Goal: Check status: Check status

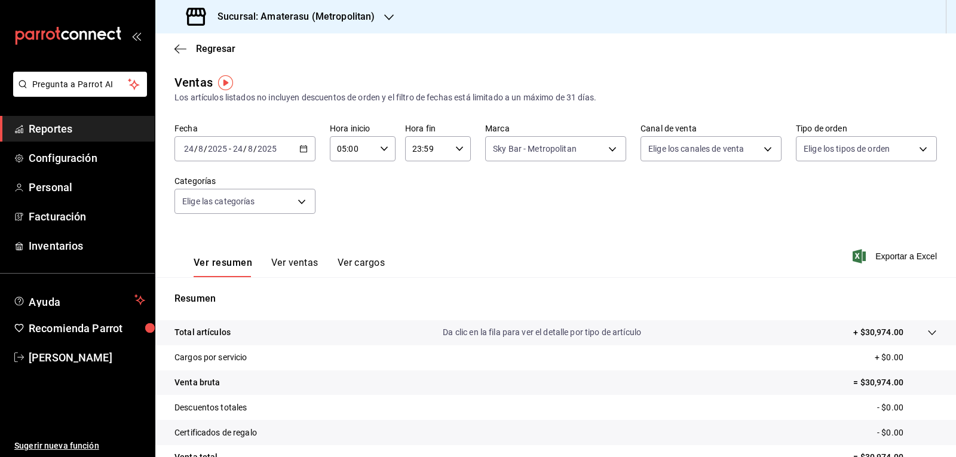
click at [300, 152] on \(Stroke\) "button" at bounding box center [303, 149] width 7 height 7
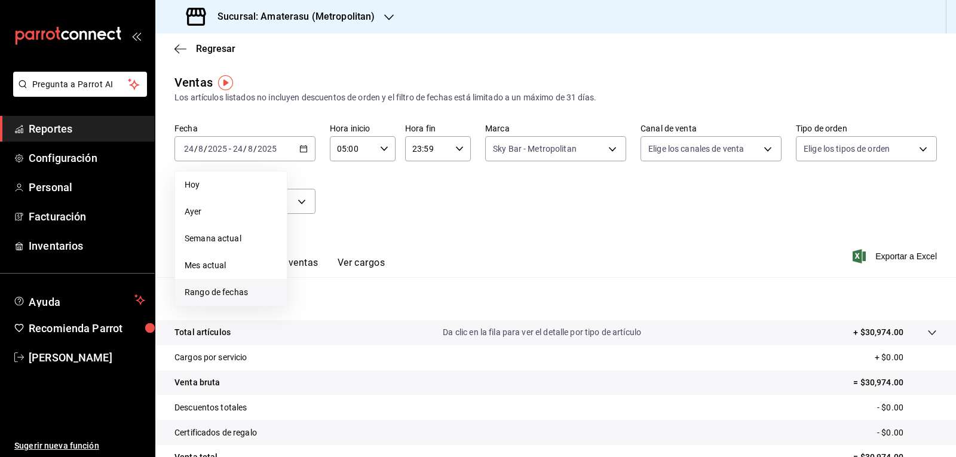
click at [247, 289] on span "Rango de fechas" at bounding box center [231, 292] width 93 height 13
click at [442, 307] on abbr "24" at bounding box center [440, 307] width 8 height 8
click at [545, 266] on div "Ver resumen Ver ventas Ver cargos Exportar a Excel" at bounding box center [555, 252] width 801 height 49
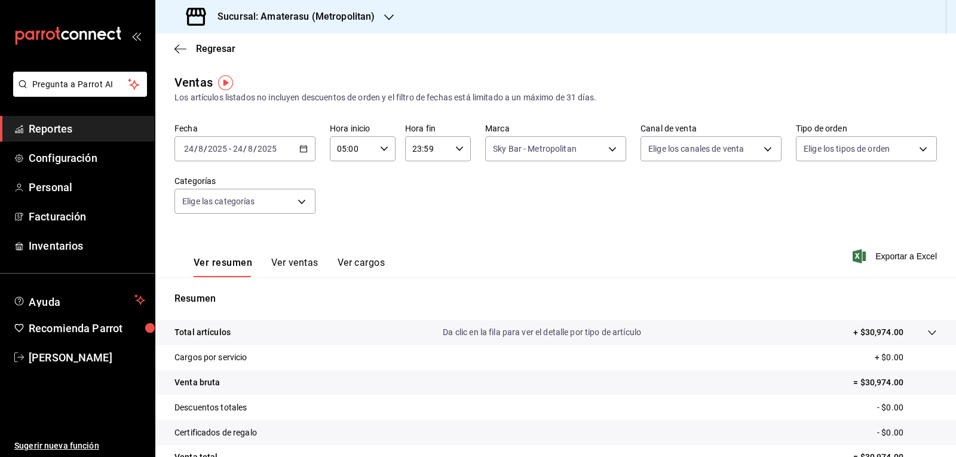
click at [532, 237] on div "Ver resumen Ver ventas Ver cargos Exportar a Excel" at bounding box center [555, 252] width 801 height 49
click at [215, 51] on span "Regresar" at bounding box center [215, 48] width 39 height 11
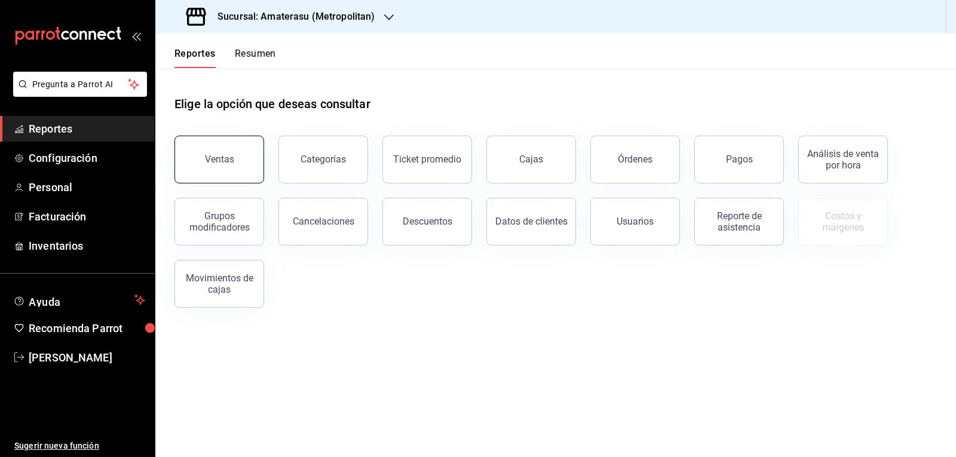
click at [255, 166] on button "Ventas" at bounding box center [219, 160] width 90 height 48
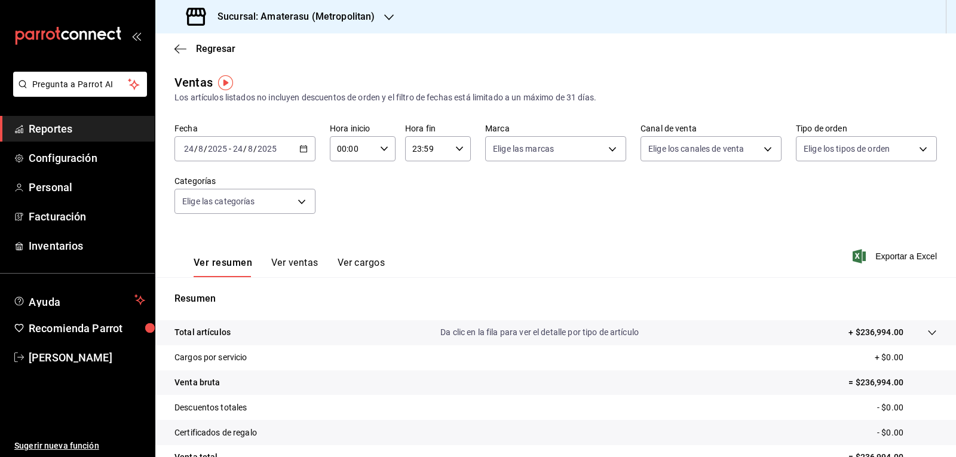
click at [296, 151] on div "[DATE] [DATE] - [DATE] [DATE]" at bounding box center [244, 148] width 141 height 25
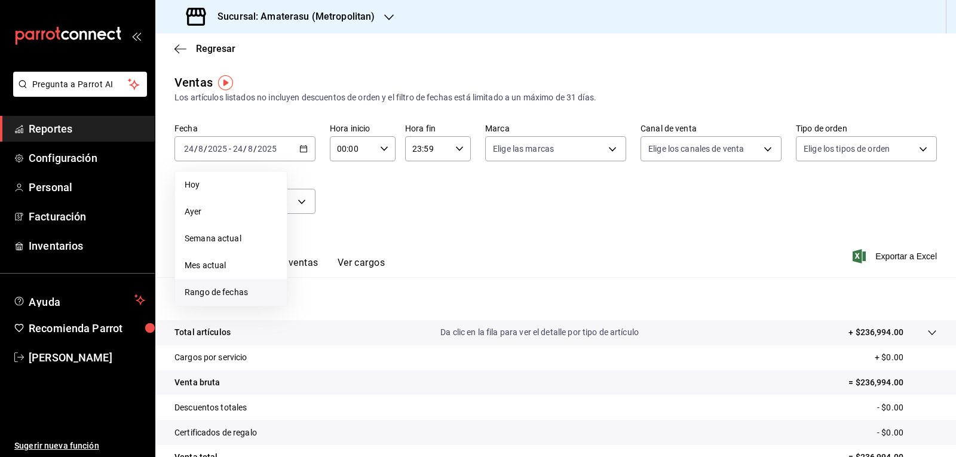
click at [209, 300] on li "Rango de fechas" at bounding box center [231, 292] width 112 height 27
click at [442, 301] on button "24" at bounding box center [439, 307] width 21 height 22
click at [442, 308] on abbr "24" at bounding box center [440, 307] width 8 height 8
click at [551, 284] on div "Resumen Total artículos Da clic en la fila para ver el detalle por tipo de artí…" at bounding box center [555, 405] width 801 height 257
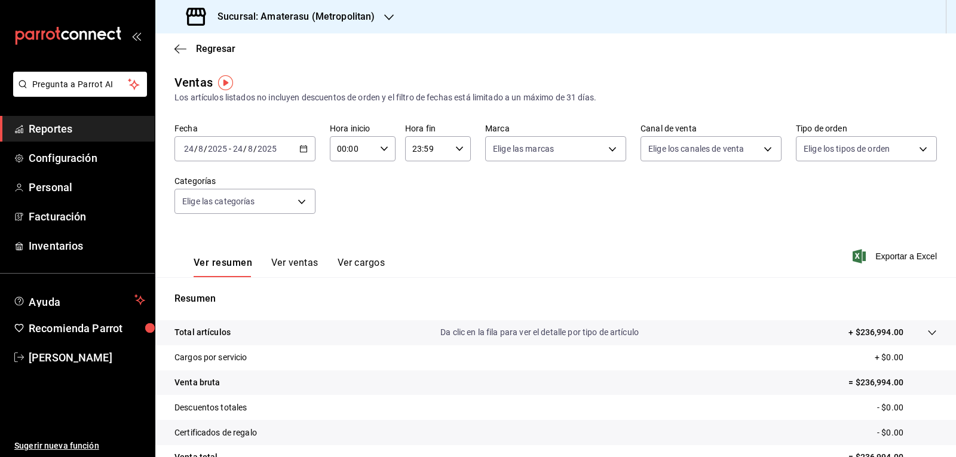
click at [502, 267] on div "Ver resumen Ver ventas Ver cargos Exportar a Excel" at bounding box center [555, 252] width 801 height 49
click at [430, 209] on div "Fecha [DATE] [DATE] - [DATE] [DATE] Hora inicio 00:00 Hora inicio Hora fin 23:5…" at bounding box center [555, 175] width 762 height 105
click at [300, 152] on \(Stroke\) "button" at bounding box center [303, 149] width 7 height 7
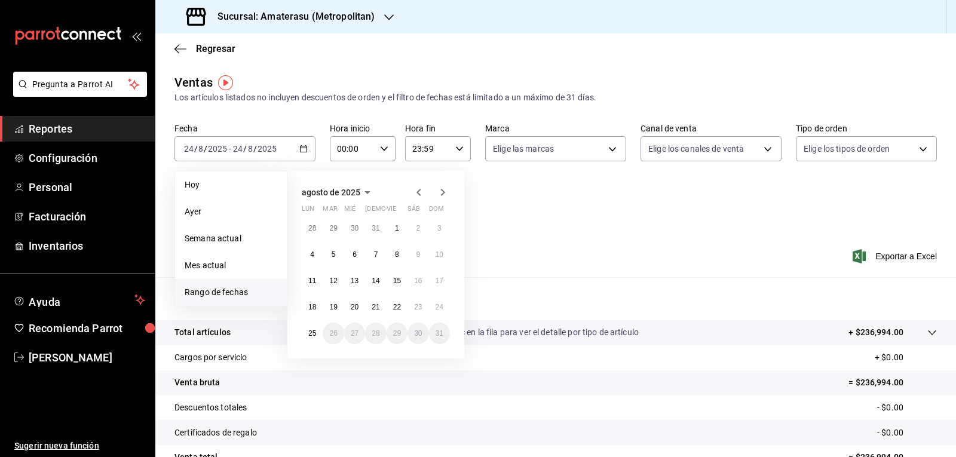
click at [249, 285] on li "Rango de fechas" at bounding box center [231, 292] width 112 height 27
click at [445, 306] on button "24" at bounding box center [439, 307] width 21 height 22
click at [313, 334] on abbr "25" at bounding box center [312, 333] width 8 height 8
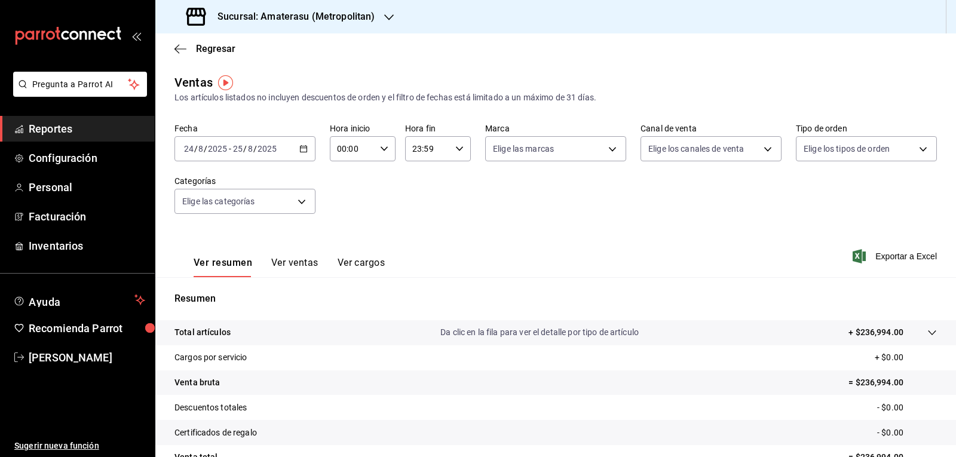
click at [384, 158] on div "00:00 Hora inicio" at bounding box center [363, 148] width 66 height 25
click at [352, 197] on button "05" at bounding box center [344, 203] width 28 height 24
type input "05:00"
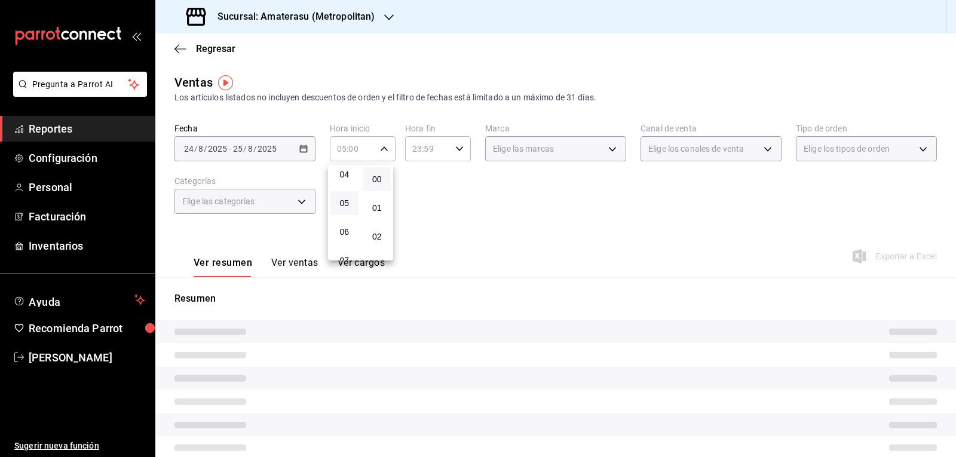
click at [454, 200] on div at bounding box center [478, 228] width 956 height 457
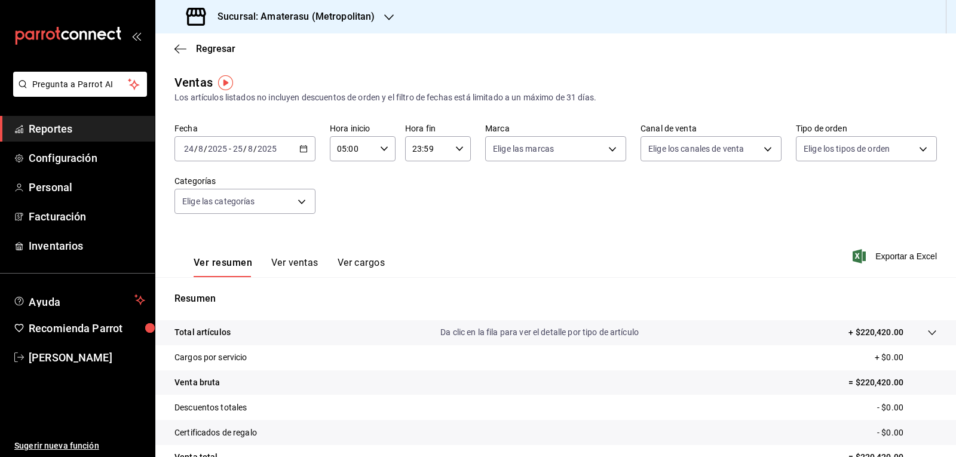
click at [457, 158] on div "23:59 Hora fin" at bounding box center [438, 148] width 66 height 25
click at [416, 200] on button "05" at bounding box center [418, 208] width 28 height 24
type input "05:59"
click at [493, 198] on div at bounding box center [478, 228] width 956 height 457
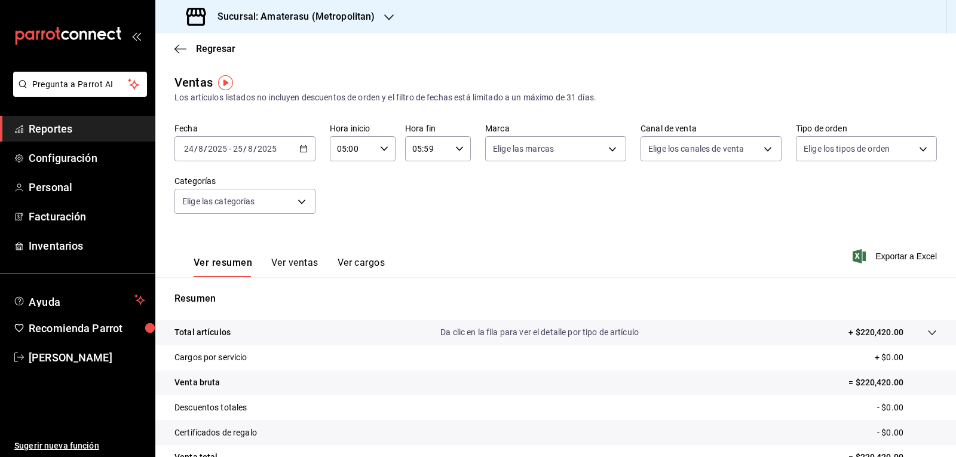
click at [493, 198] on div "Fecha [DATE] [DATE] - [DATE] [DATE] Hora inicio 05:00 Hora inicio Hora fin 05:5…" at bounding box center [555, 175] width 762 height 105
drag, startPoint x: 493, startPoint y: 198, endPoint x: 489, endPoint y: 204, distance: 7.3
click at [489, 204] on div "Fecha [DATE] [DATE] - [DATE] [DATE] Hora inicio 05:00 Hora inicio Hora fin 05:5…" at bounding box center [555, 175] width 762 height 105
click at [512, 156] on body "Pregunta a Parrot AI Reportes Configuración Personal Facturación Inventarios Ay…" at bounding box center [478, 228] width 956 height 457
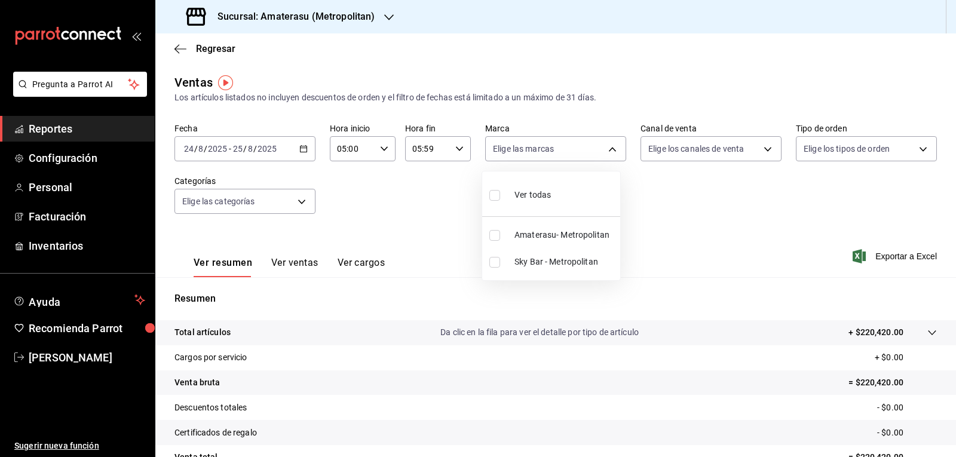
click at [505, 234] on li "Amaterasu- Metropolitan" at bounding box center [551, 235] width 138 height 27
type input "e4cd7fcb-d45b-43ae-a99f-ad4ccfcd9032"
checkbox input "true"
click at [639, 228] on div at bounding box center [478, 228] width 956 height 457
click at [614, 243] on div "Ver resumen Ver ventas Ver cargos Exportar a Excel" at bounding box center [555, 252] width 801 height 49
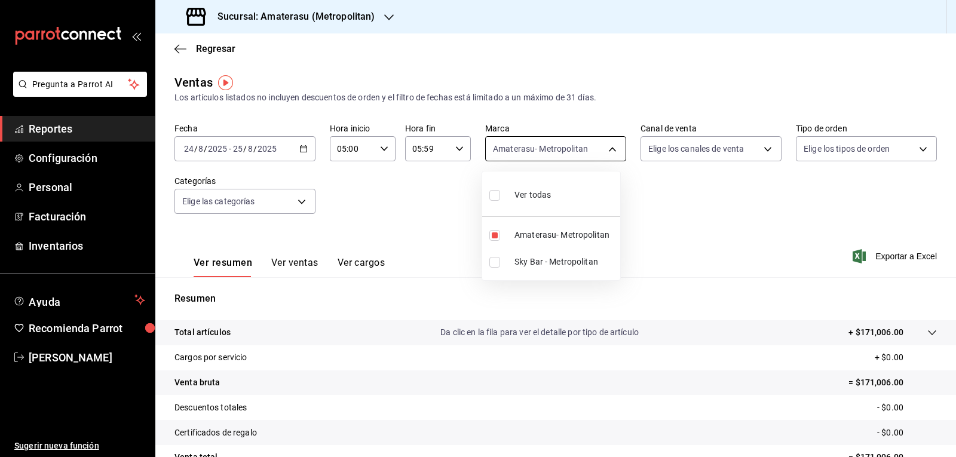
click at [539, 146] on body "Pregunta a Parrot AI Reportes Configuración Personal Facturación Inventarios Ay…" at bounding box center [478, 228] width 956 height 457
click at [497, 238] on input "checkbox" at bounding box center [494, 235] width 11 height 11
checkbox input "false"
click at [495, 265] on input "checkbox" at bounding box center [494, 262] width 11 height 11
checkbox input "true"
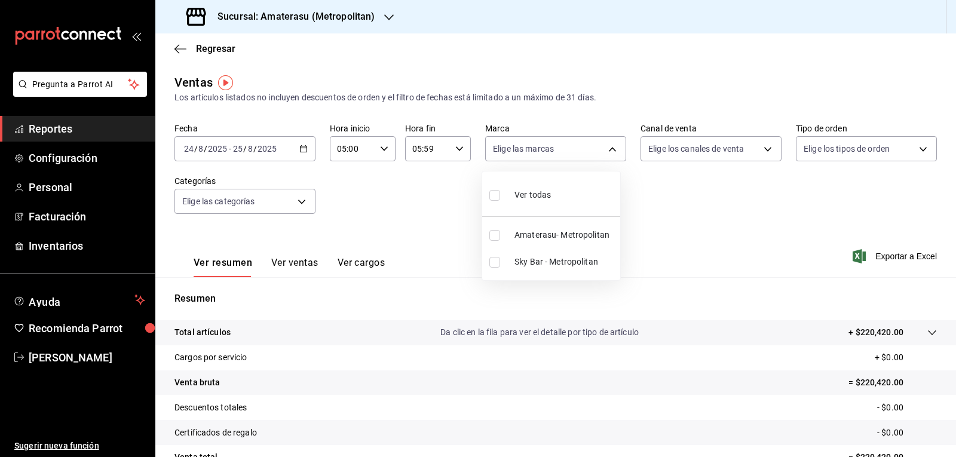
type input "f3afaab8-8c3d-4e49-a299-af9bdf6027b2"
click at [639, 228] on div at bounding box center [478, 228] width 956 height 457
click at [224, 56] on div "Regresar" at bounding box center [555, 48] width 801 height 30
click at [202, 29] on div "Sucursal: Amaterasu (Metropolitan)" at bounding box center [282, 16] width 234 height 33
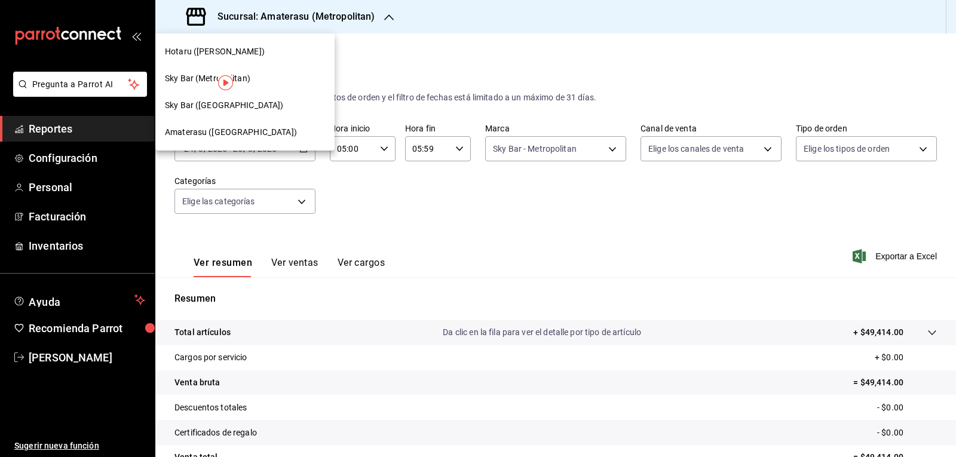
drag, startPoint x: 401, startPoint y: 68, endPoint x: 217, endPoint y: 76, distance: 183.6
click at [400, 68] on div at bounding box center [478, 228] width 956 height 457
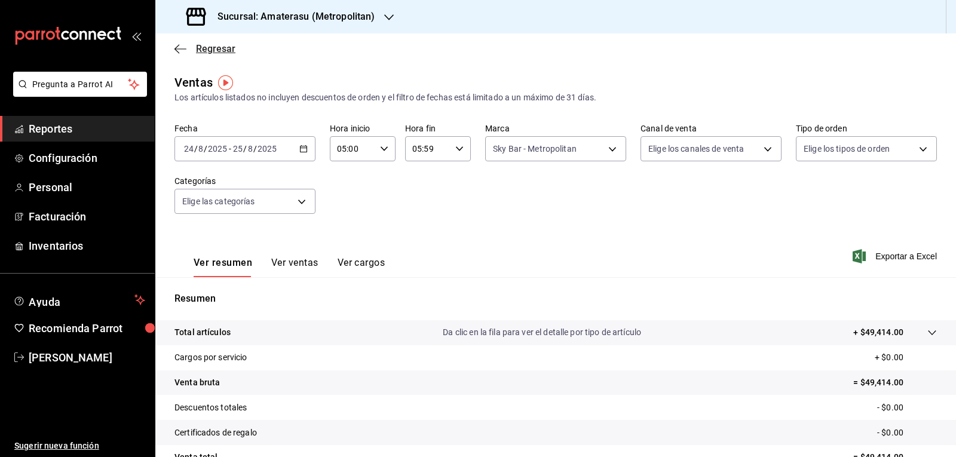
click at [194, 52] on span "Regresar" at bounding box center [204, 48] width 61 height 11
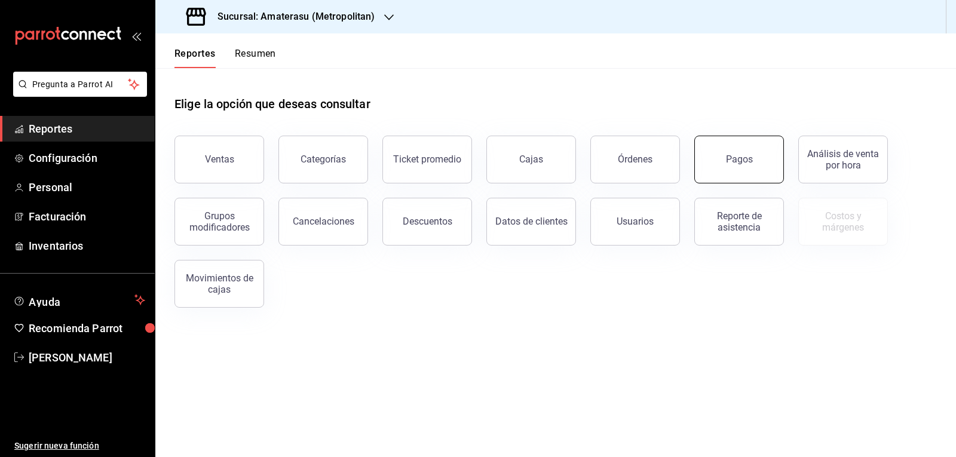
click at [744, 161] on div "Pagos" at bounding box center [739, 159] width 27 height 11
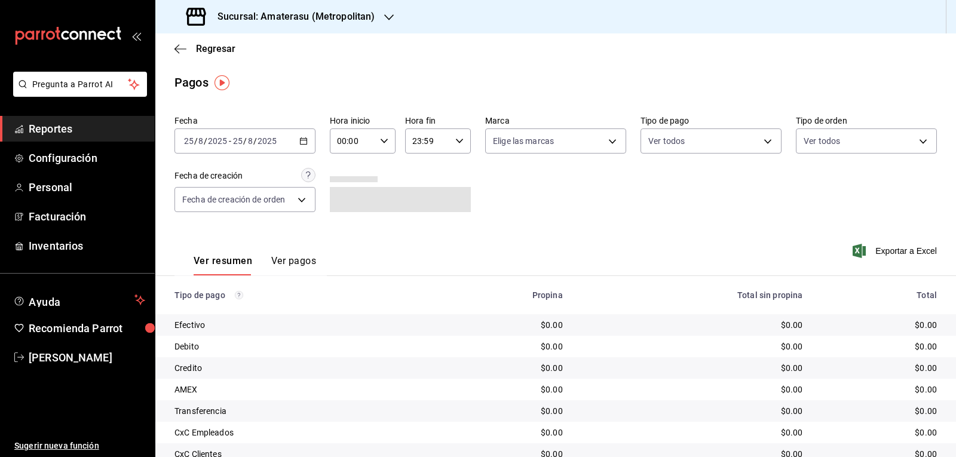
click at [309, 138] on div "[DATE] [DATE] - [DATE] [DATE]" at bounding box center [244, 140] width 141 height 25
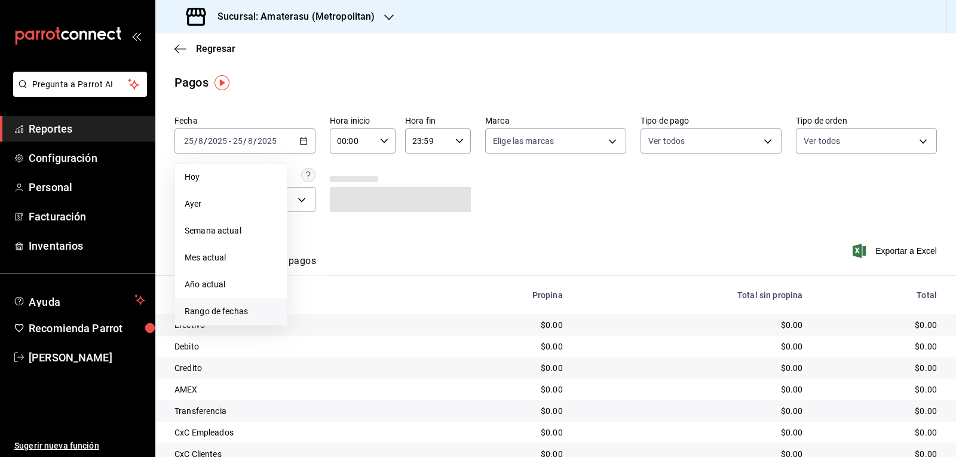
click at [208, 300] on li "Rango de fechas" at bounding box center [231, 311] width 112 height 27
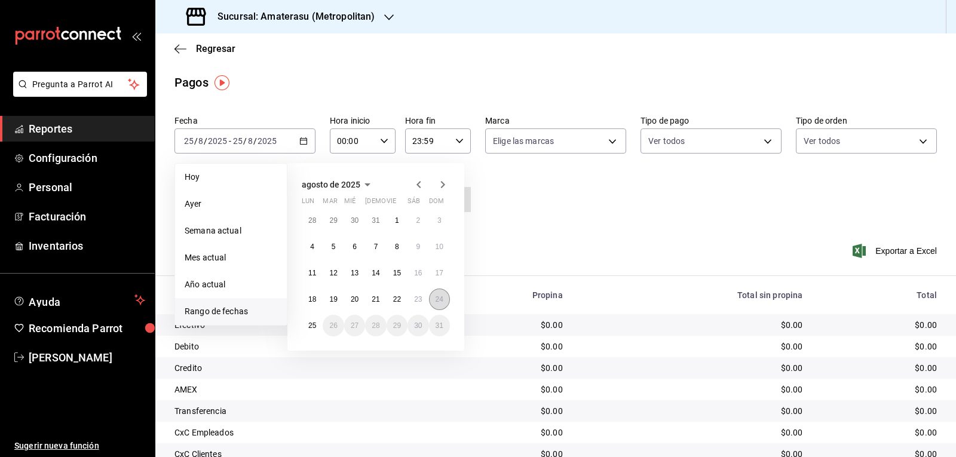
click at [436, 299] on abbr "24" at bounding box center [440, 299] width 8 height 8
click at [315, 327] on abbr "25" at bounding box center [312, 325] width 8 height 8
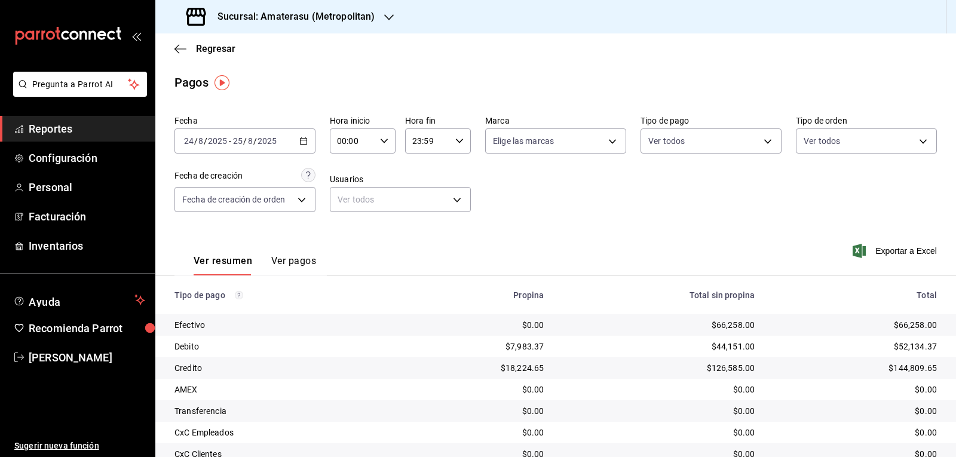
click at [385, 145] on div "00:00 Hora inicio" at bounding box center [363, 140] width 66 height 25
click at [342, 202] on button "05" at bounding box center [344, 195] width 28 height 24
type input "05:00"
click at [519, 195] on div at bounding box center [478, 228] width 956 height 457
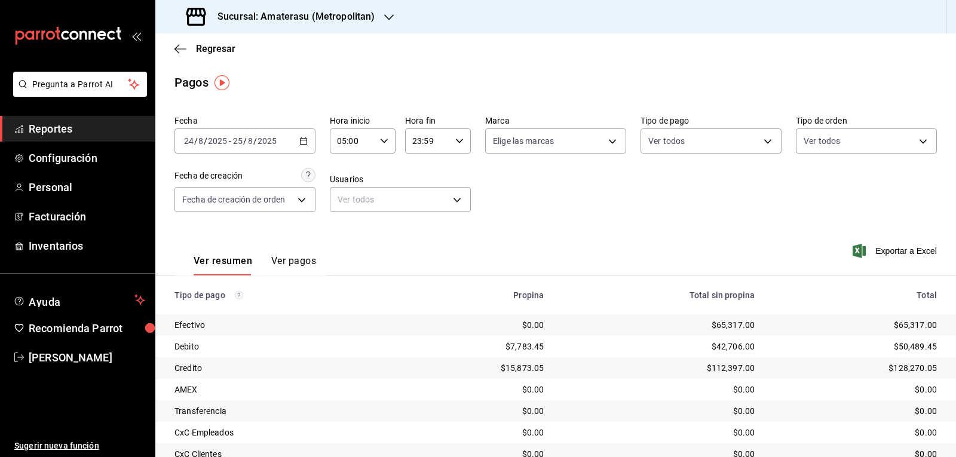
click at [460, 149] on div "23:59 Hora fin" at bounding box center [438, 140] width 66 height 25
click at [421, 204] on span "05" at bounding box center [419, 200] width 14 height 10
type input "05:59"
click at [545, 200] on div at bounding box center [478, 228] width 956 height 457
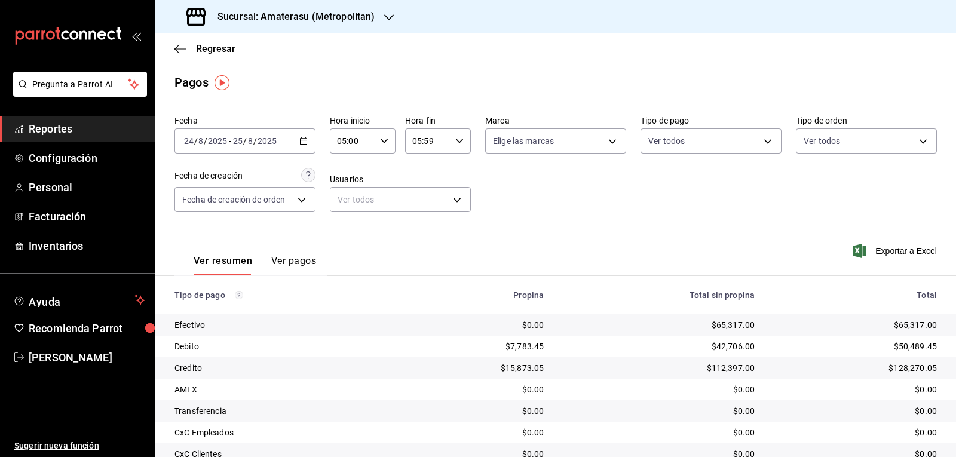
click at [545, 200] on div "Fecha [DATE] [DATE] - [DATE] [DATE] Hora inicio 05:00 Hora inicio Hora fin 05:5…" at bounding box center [555, 169] width 762 height 116
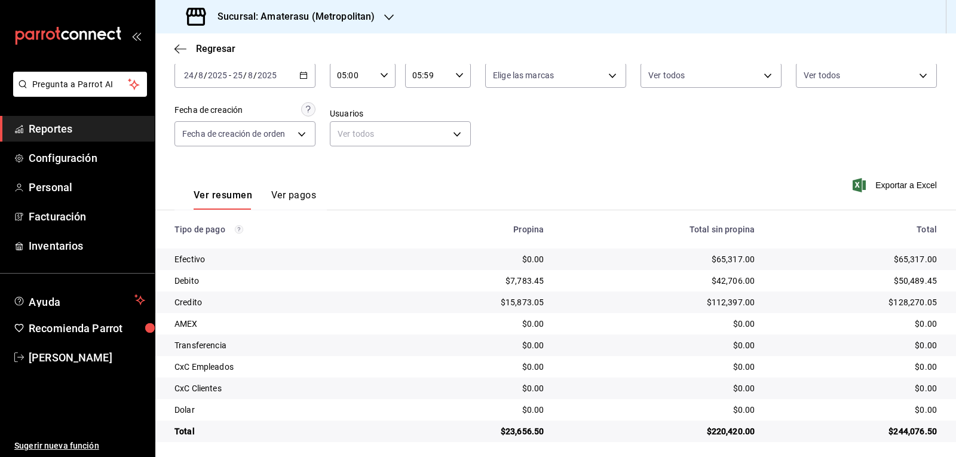
scroll to position [70, 0]
